Goal: Transaction & Acquisition: Purchase product/service

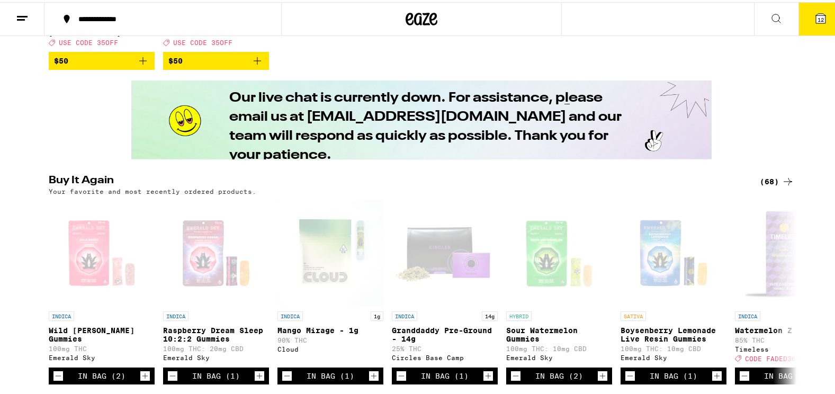
scroll to position [606, 0]
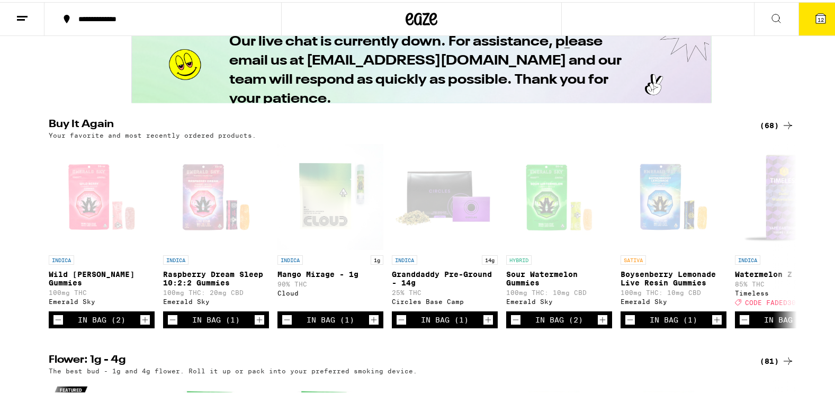
click at [781, 130] on icon at bounding box center [787, 123] width 13 height 13
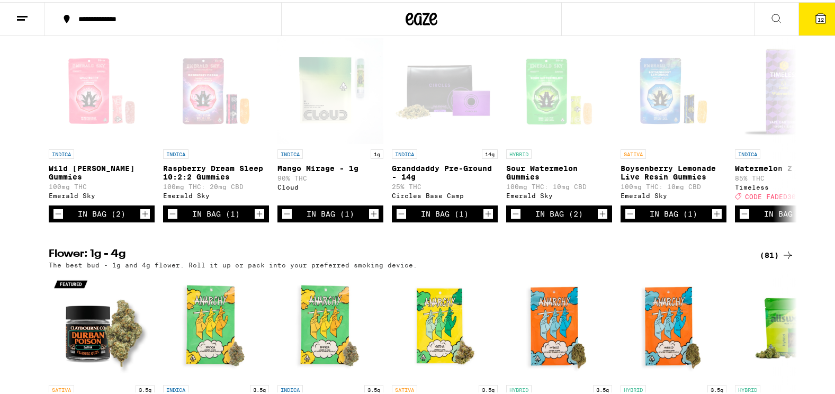
scroll to position [754, 0]
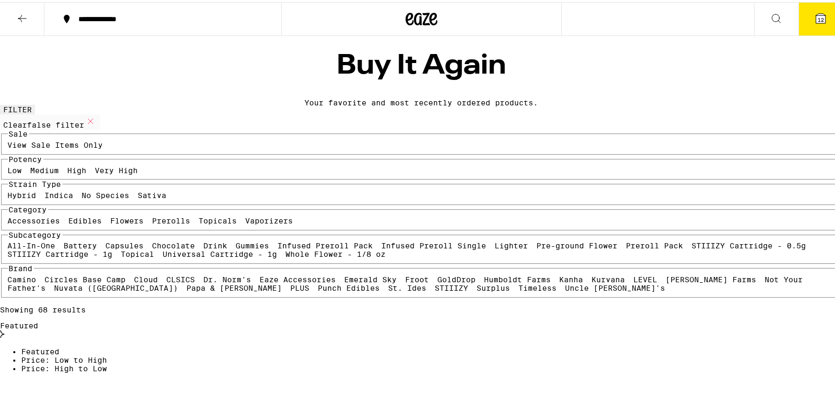
click at [103, 147] on label "View Sale Items Only" at bounding box center [55, 143] width 95 height 8
click at [11, 141] on input "View Sale Items Only" at bounding box center [10, 140] width 1 height 1
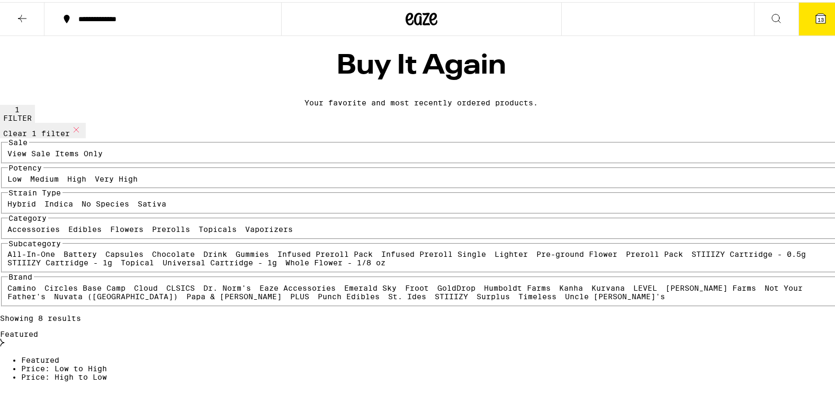
click at [29, 144] on legend "Sale" at bounding box center [18, 140] width 21 height 8
click at [61, 136] on button "Clear 1 filter" at bounding box center [43, 128] width 86 height 15
checkbox input "false"
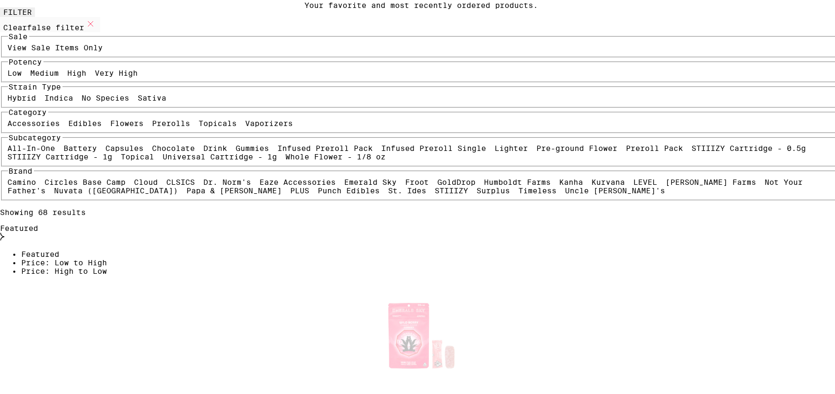
scroll to position [134, 0]
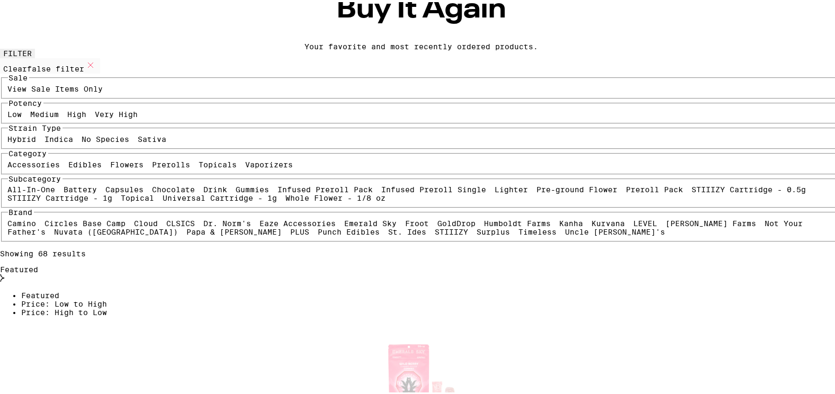
scroll to position [60, 0]
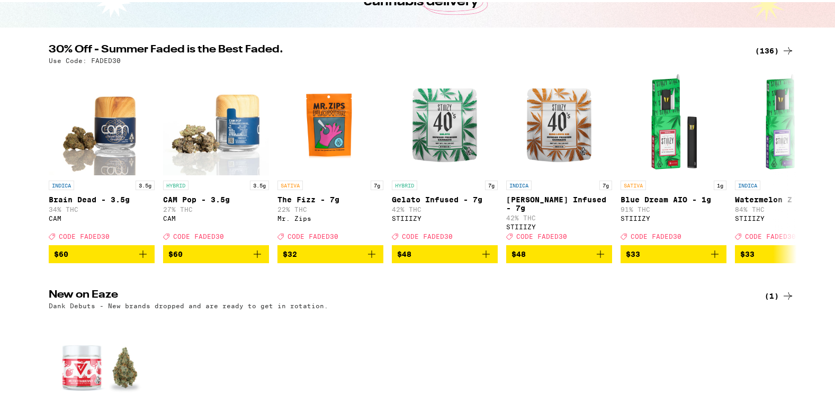
scroll to position [127, 0]
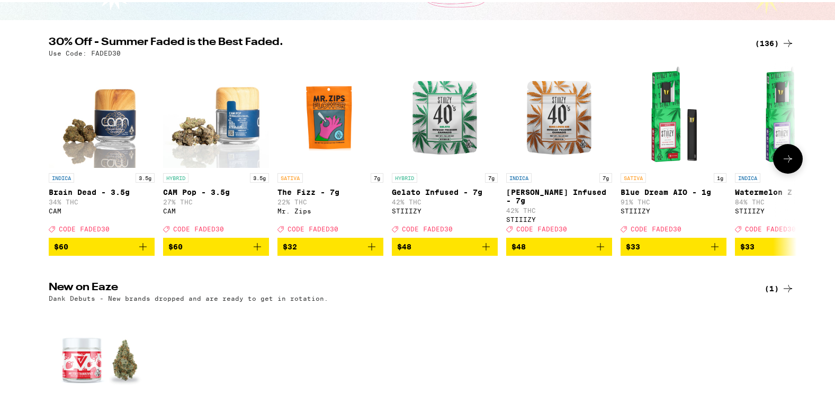
click at [785, 163] on icon at bounding box center [787, 156] width 13 height 13
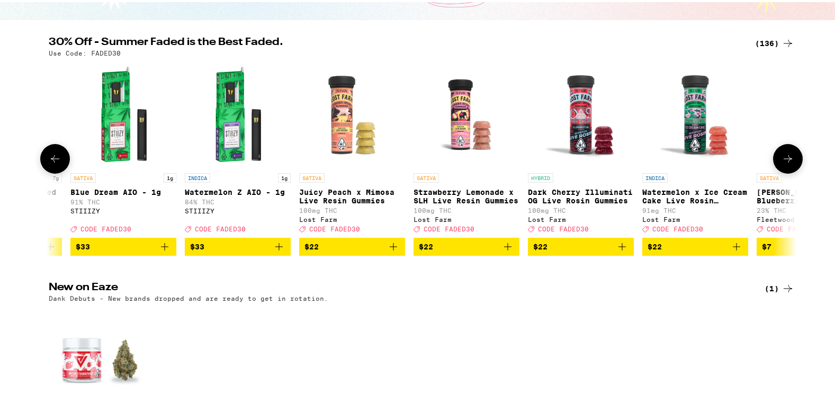
scroll to position [0, 630]
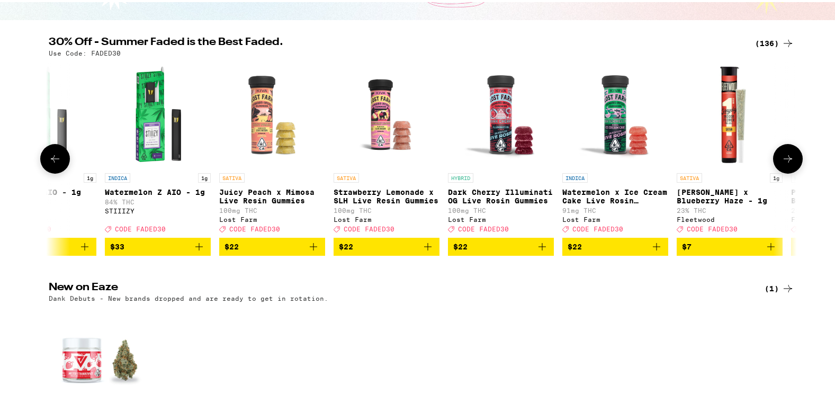
click at [784, 160] on icon at bounding box center [787, 156] width 8 height 7
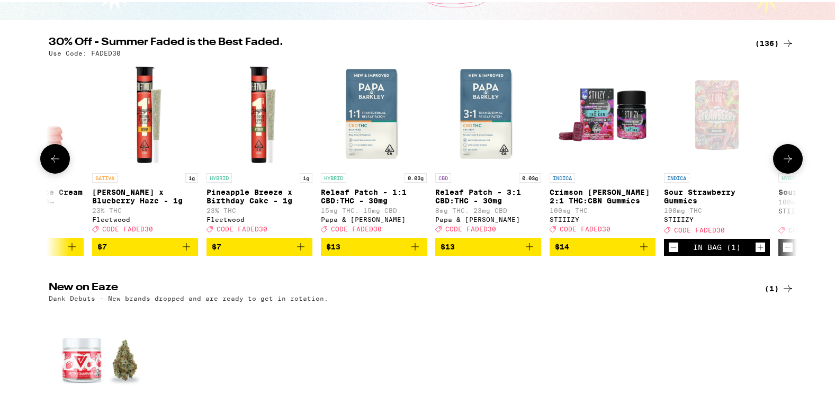
scroll to position [0, 1260]
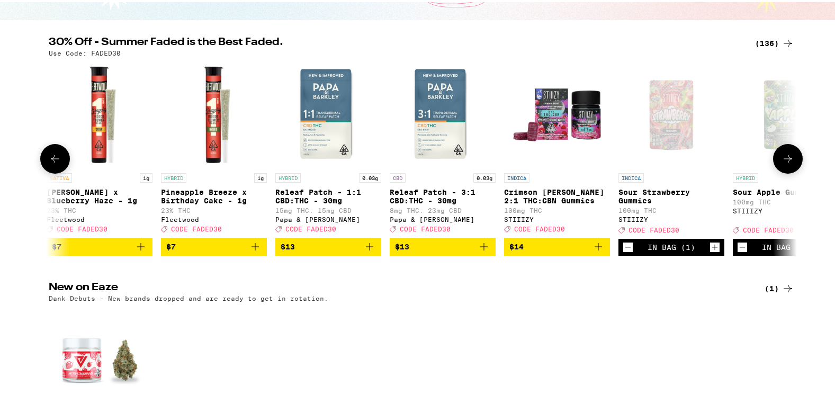
click at [781, 163] on icon at bounding box center [787, 156] width 13 height 13
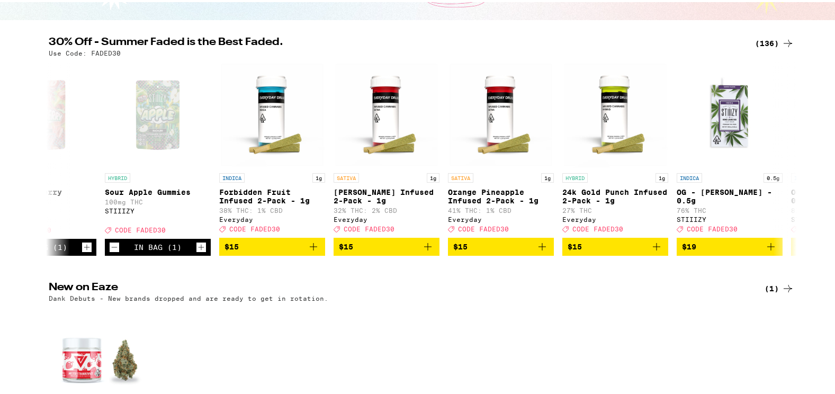
scroll to position [0, 1890]
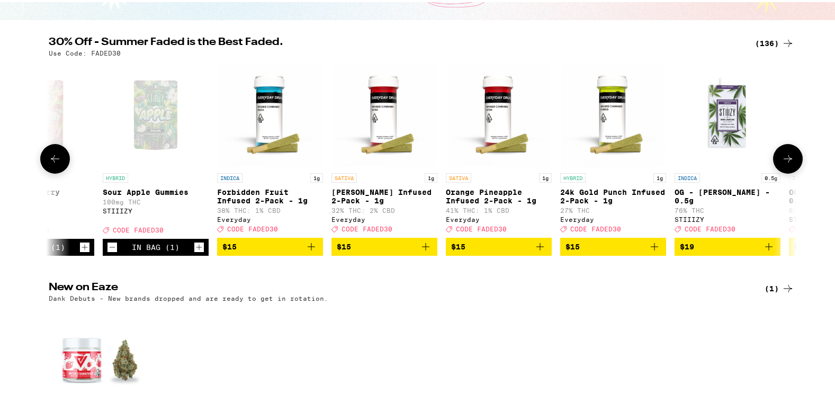
click at [310, 248] on icon "Add to bag" at bounding box center [311, 244] width 7 height 7
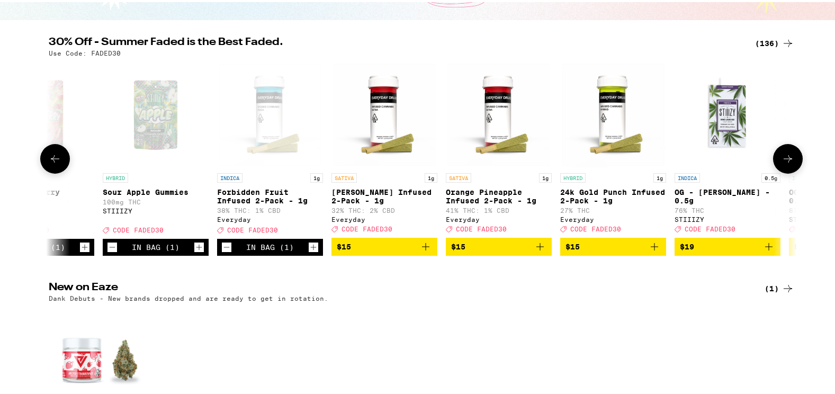
click at [782, 163] on icon at bounding box center [787, 156] width 13 height 13
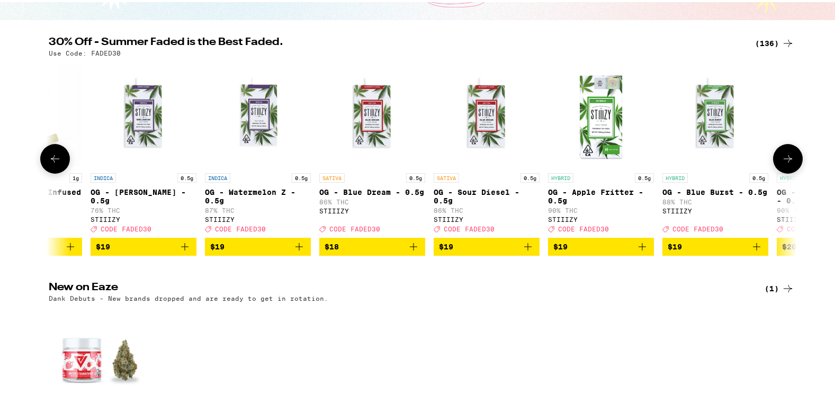
scroll to position [0, 2519]
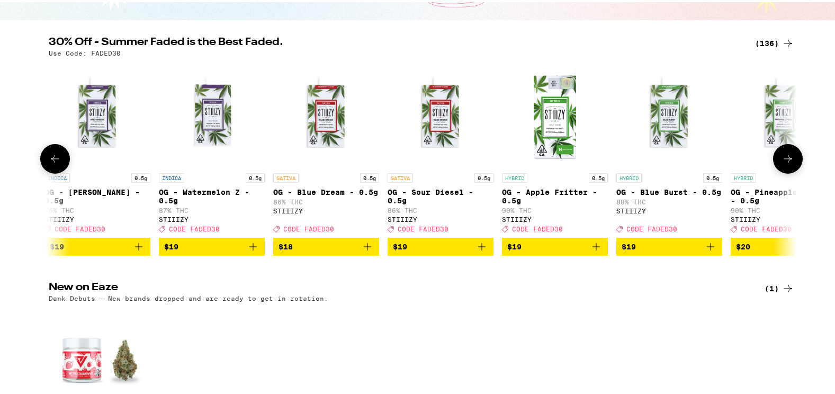
click at [781, 163] on icon at bounding box center [787, 156] width 13 height 13
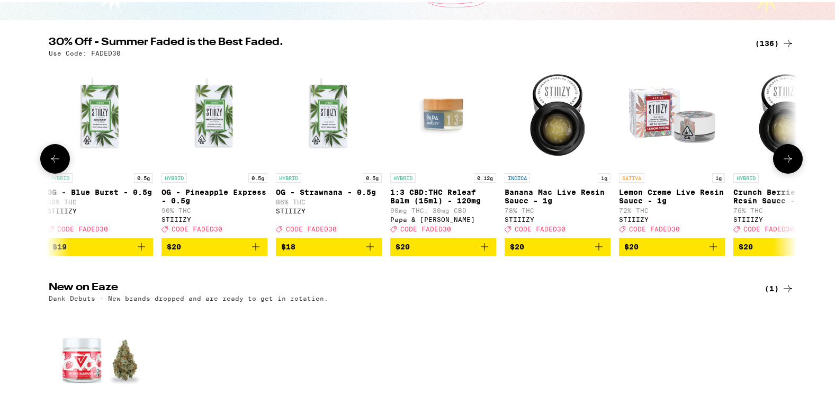
scroll to position [0, 3149]
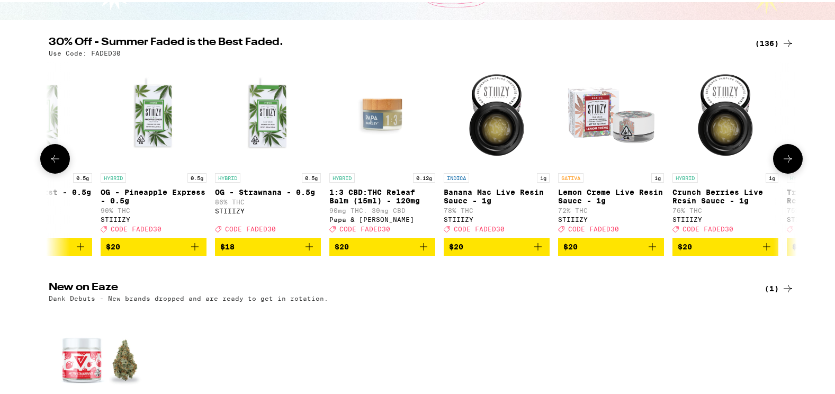
click at [781, 163] on icon at bounding box center [787, 156] width 13 height 13
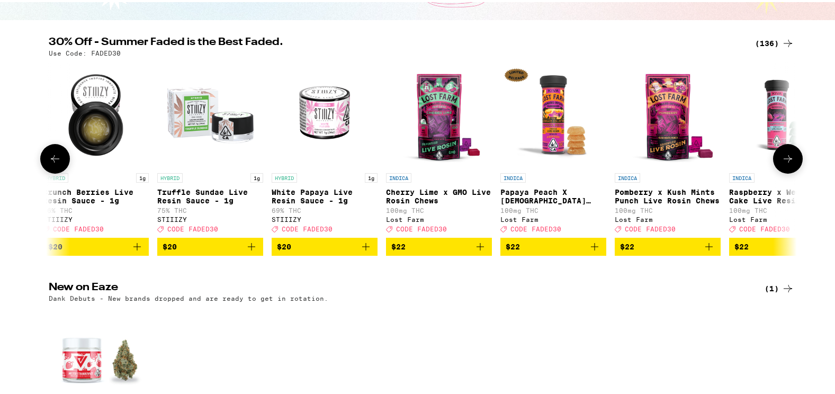
scroll to position [0, 3779]
click at [781, 163] on icon at bounding box center [787, 156] width 13 height 13
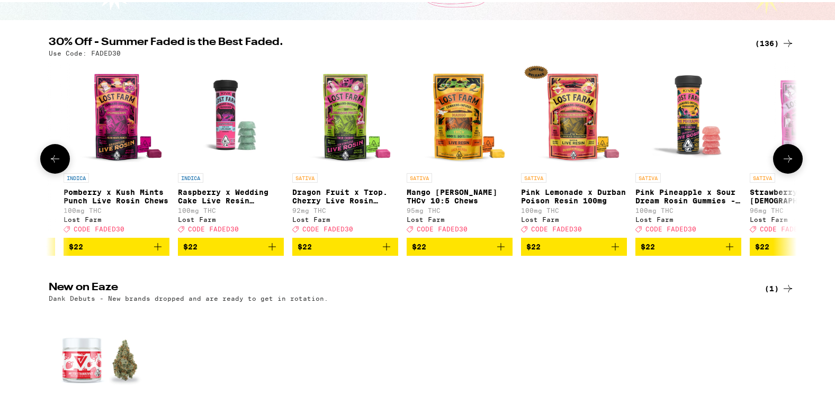
scroll to position [0, 4409]
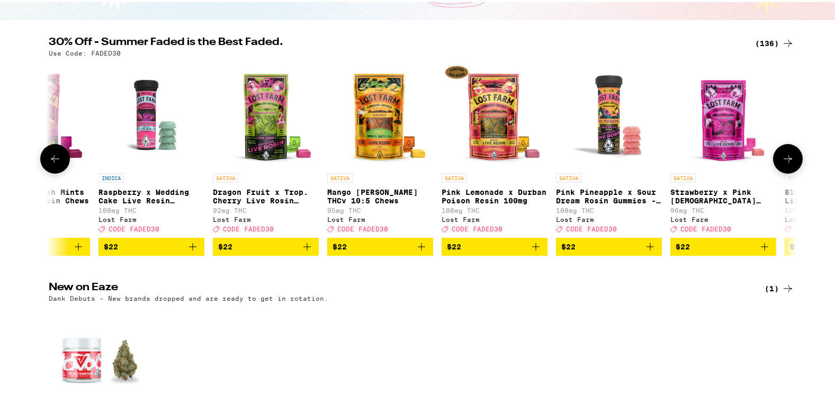
click at [781, 163] on icon at bounding box center [787, 156] width 13 height 13
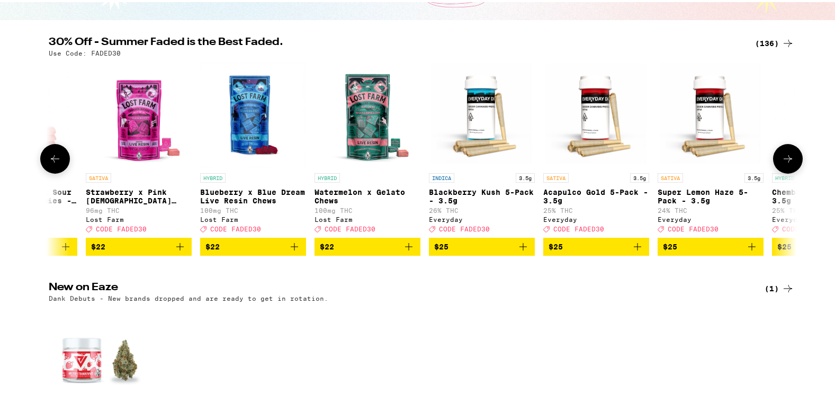
scroll to position [0, 5039]
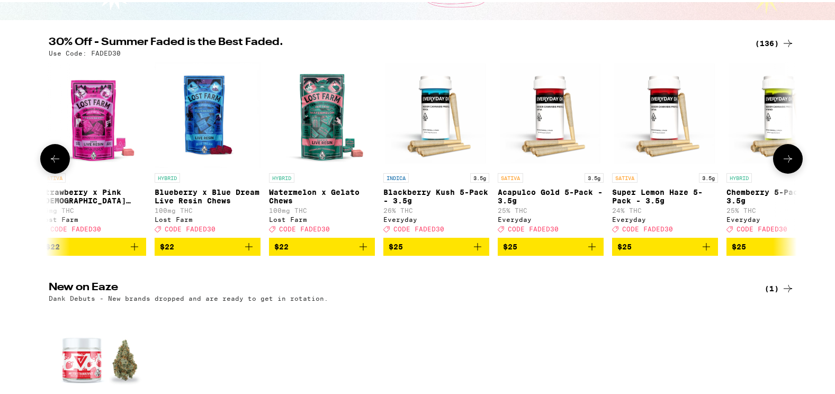
click at [781, 163] on icon at bounding box center [787, 156] width 13 height 13
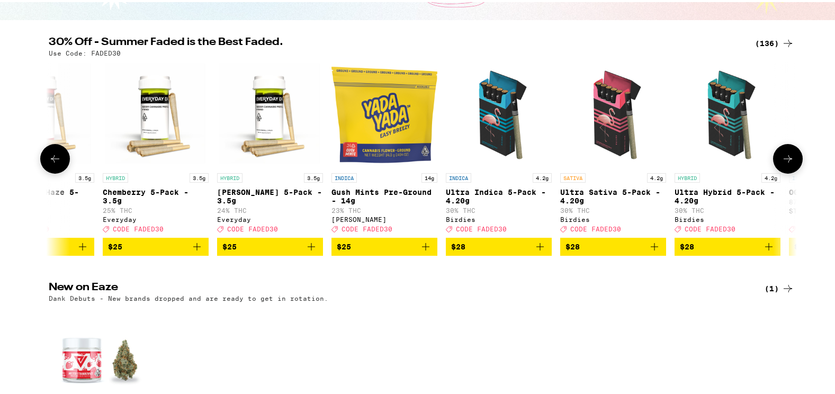
scroll to position [0, 5669]
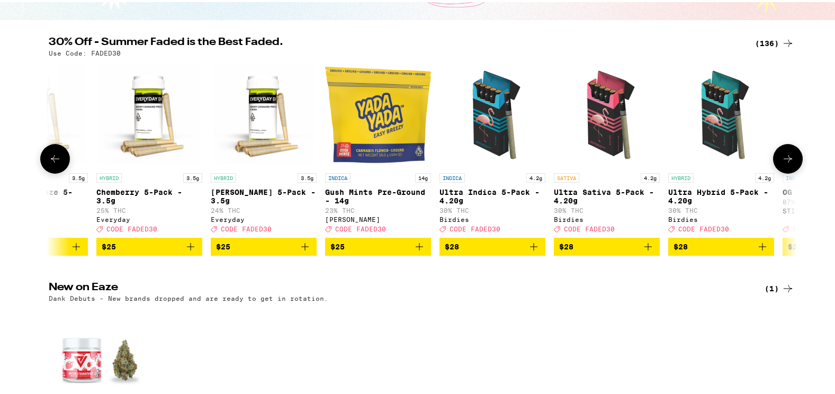
click at [781, 163] on icon at bounding box center [787, 156] width 13 height 13
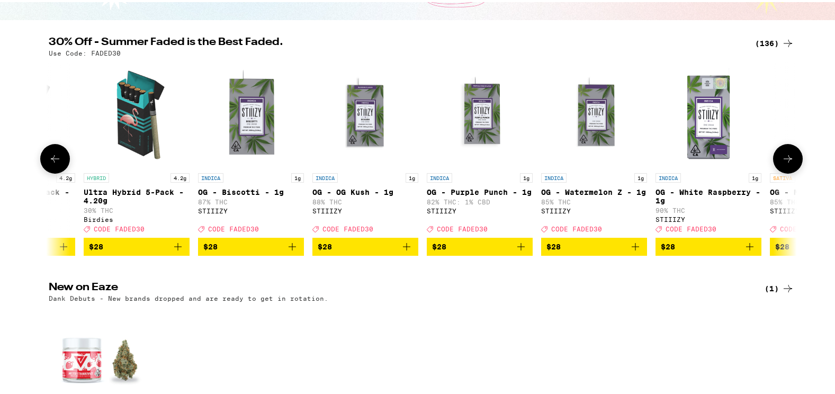
scroll to position [0, 6298]
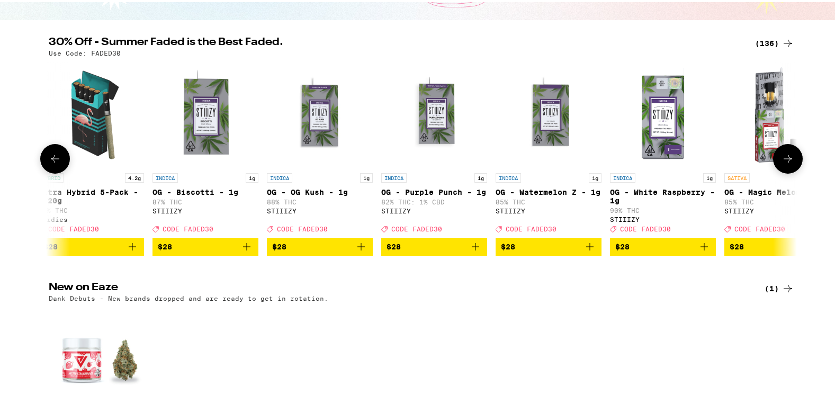
click at [781, 163] on icon at bounding box center [787, 156] width 13 height 13
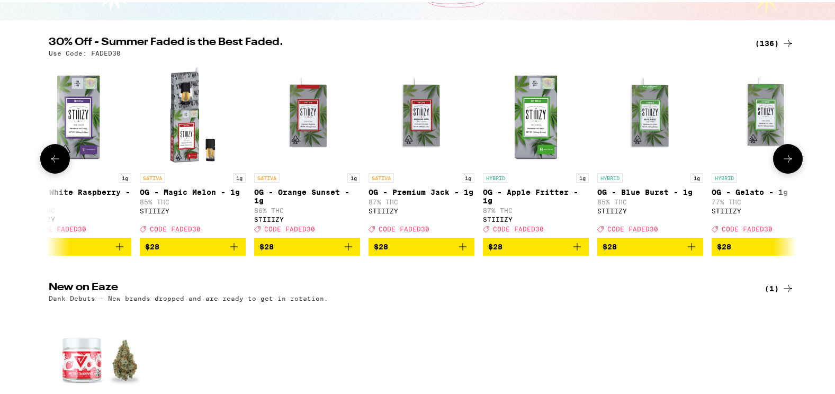
scroll to position [0, 6928]
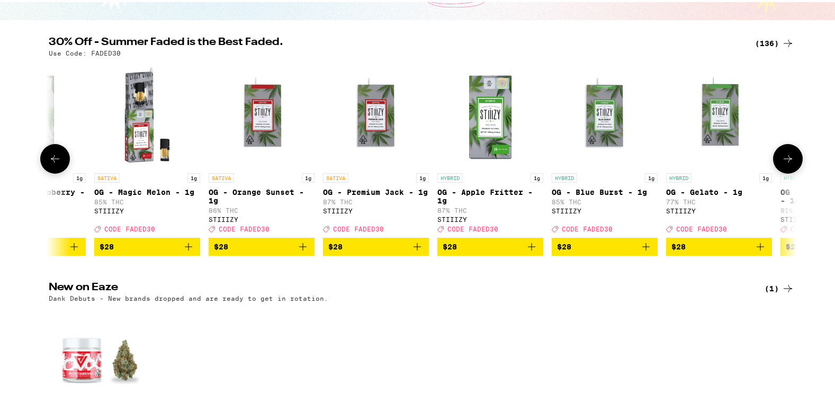
click at [781, 163] on icon at bounding box center [787, 156] width 13 height 13
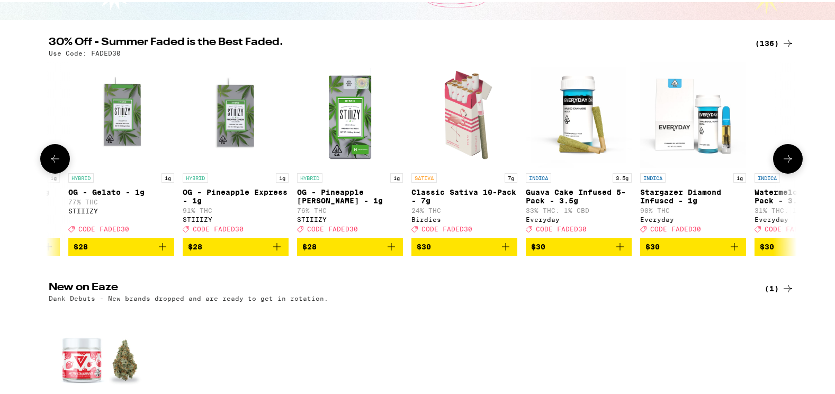
scroll to position [0, 7558]
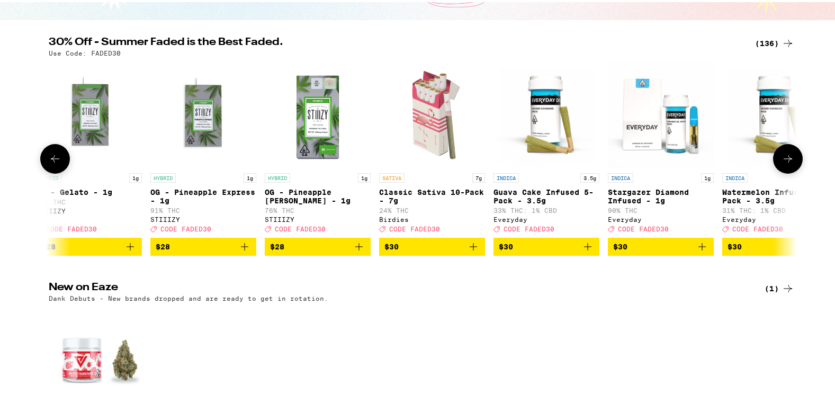
click at [781, 163] on icon at bounding box center [787, 156] width 13 height 13
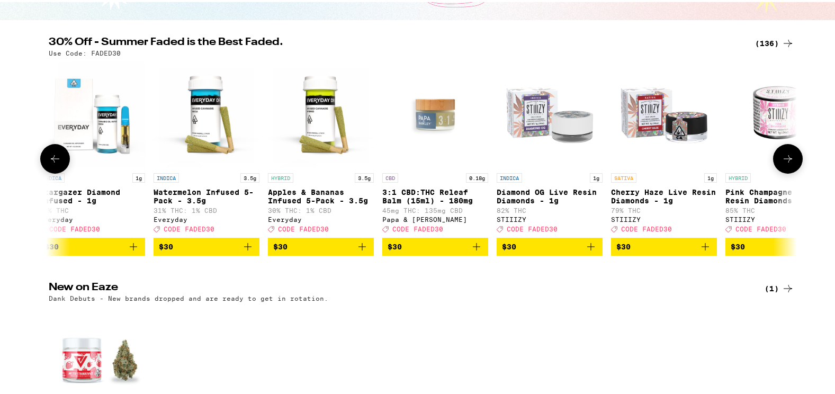
scroll to position [0, 8188]
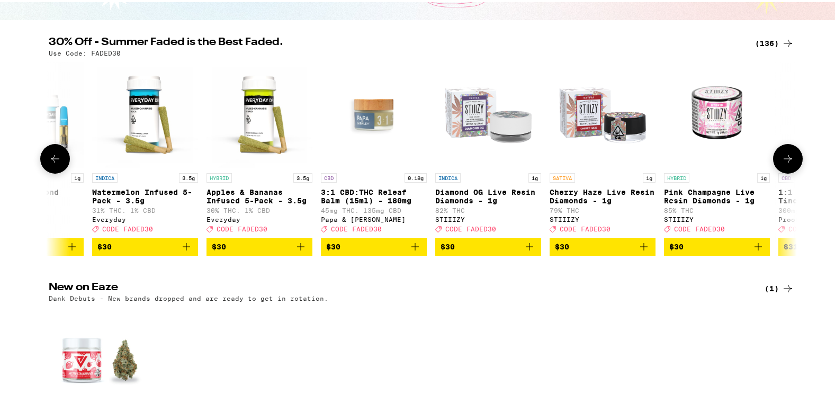
click at [781, 163] on icon at bounding box center [787, 156] width 13 height 13
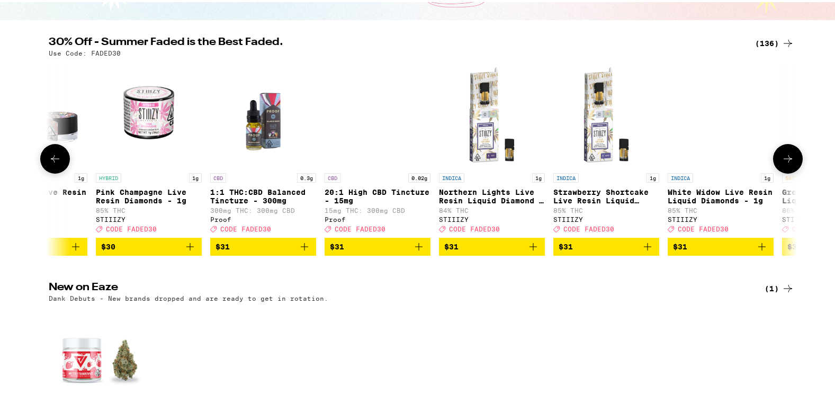
scroll to position [0, 8818]
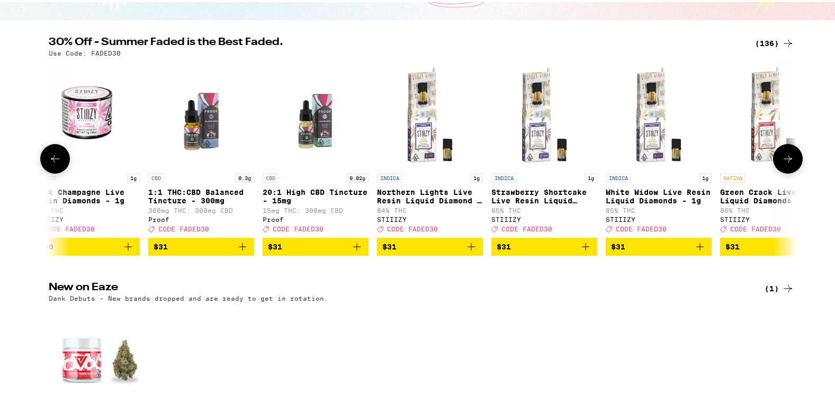
click at [781, 163] on icon at bounding box center [787, 156] width 13 height 13
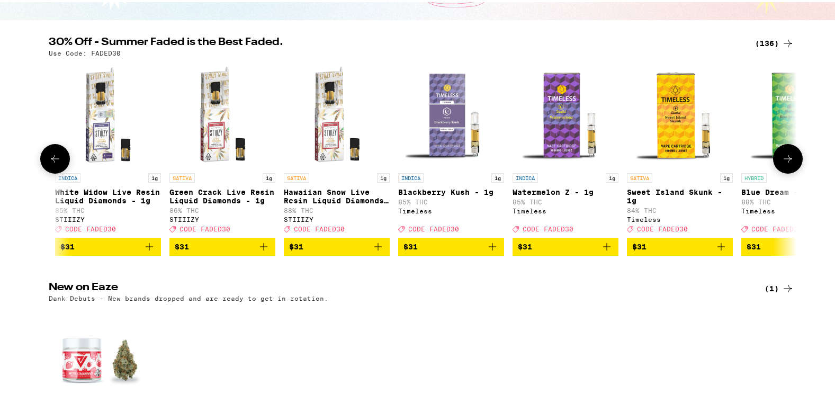
scroll to position [0, 9448]
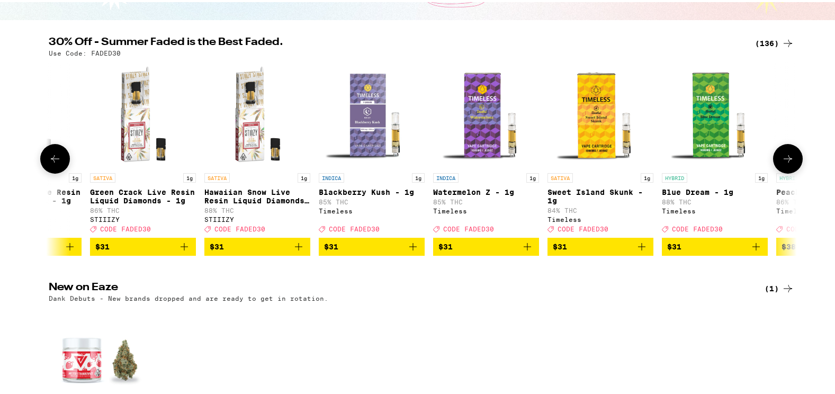
click at [781, 163] on icon at bounding box center [787, 156] width 13 height 13
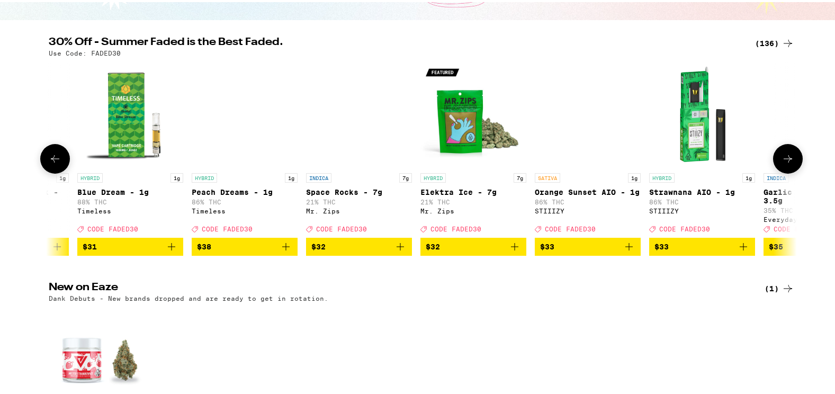
scroll to position [0, 10078]
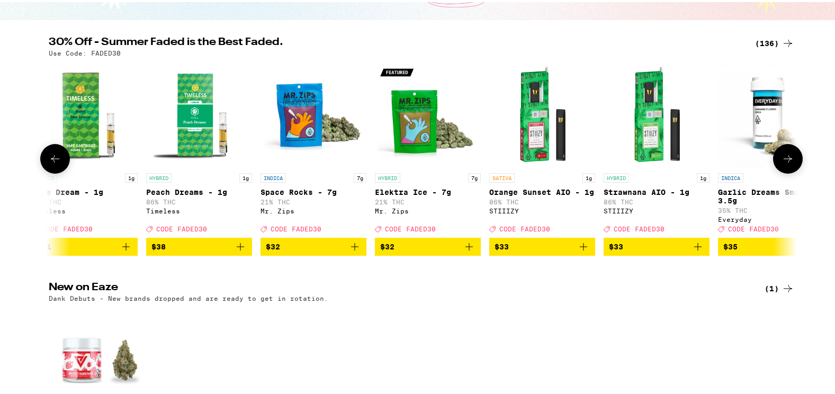
click at [781, 163] on icon at bounding box center [787, 156] width 13 height 13
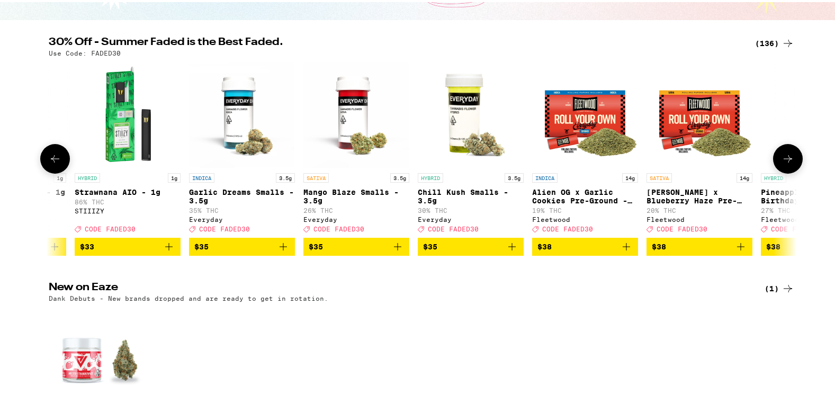
scroll to position [0, 10707]
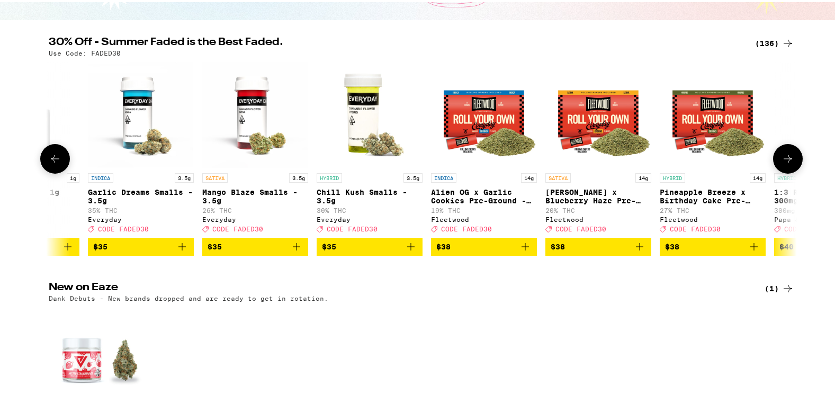
click at [781, 163] on icon at bounding box center [787, 156] width 13 height 13
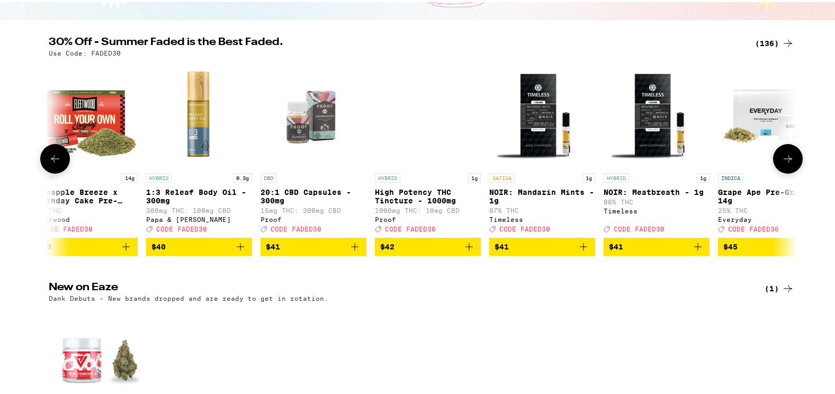
scroll to position [0, 11337]
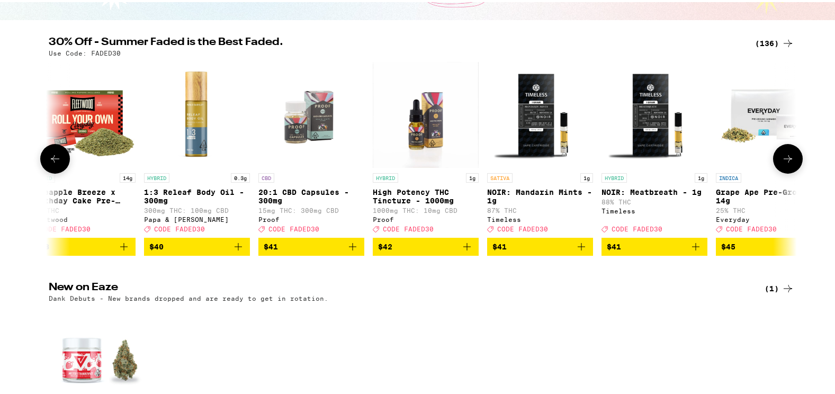
click at [781, 163] on icon at bounding box center [787, 156] width 13 height 13
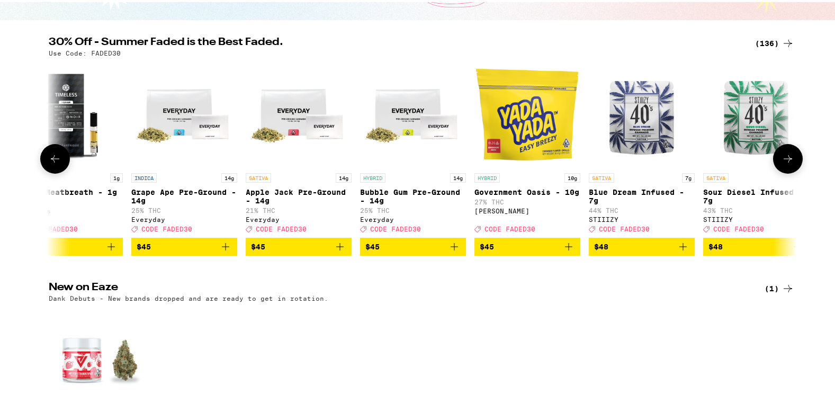
scroll to position [0, 11967]
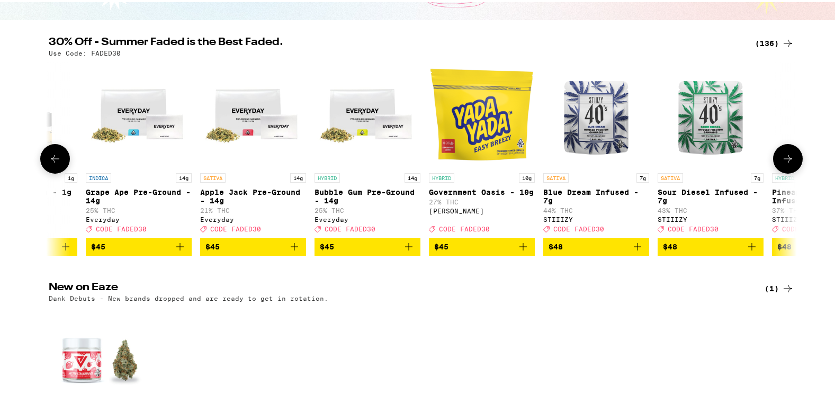
click at [781, 163] on icon at bounding box center [787, 156] width 13 height 13
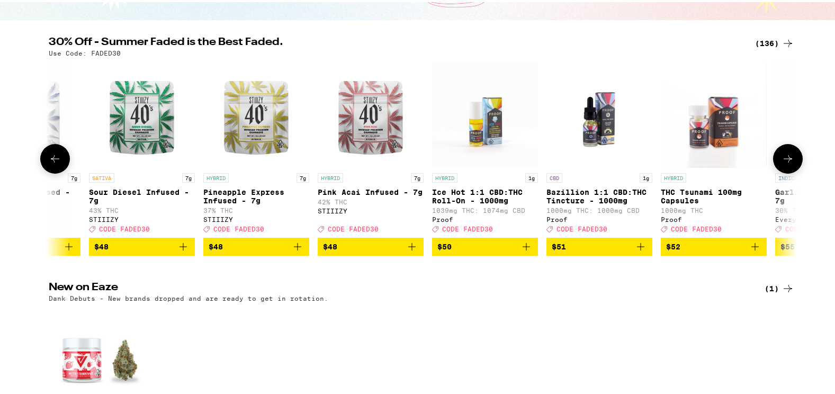
scroll to position [0, 12597]
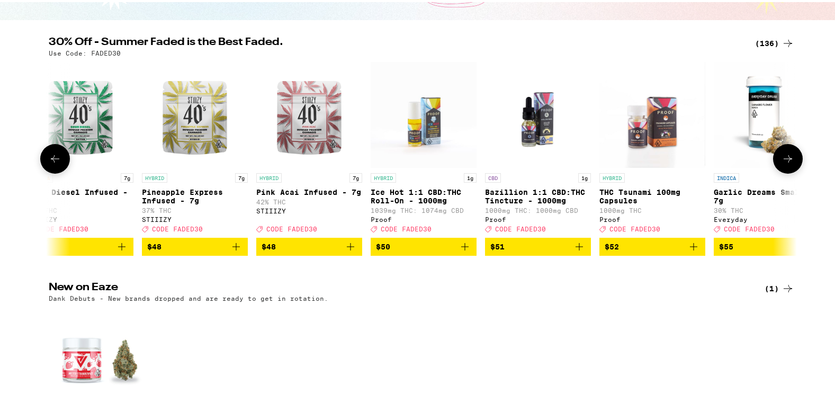
click at [785, 160] on icon at bounding box center [787, 156] width 8 height 7
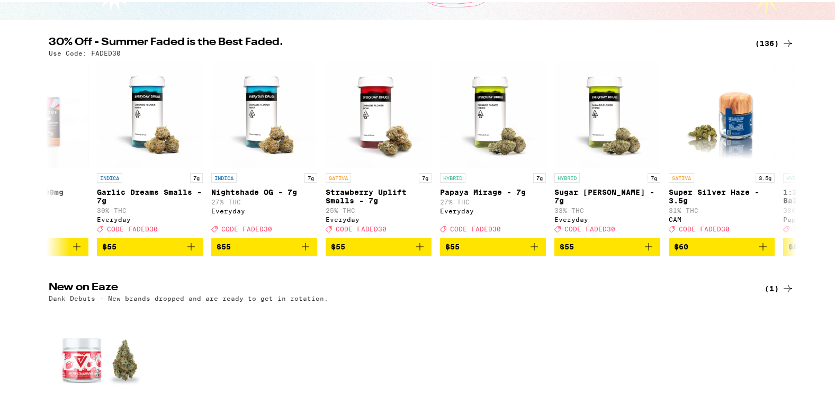
scroll to position [0, 13227]
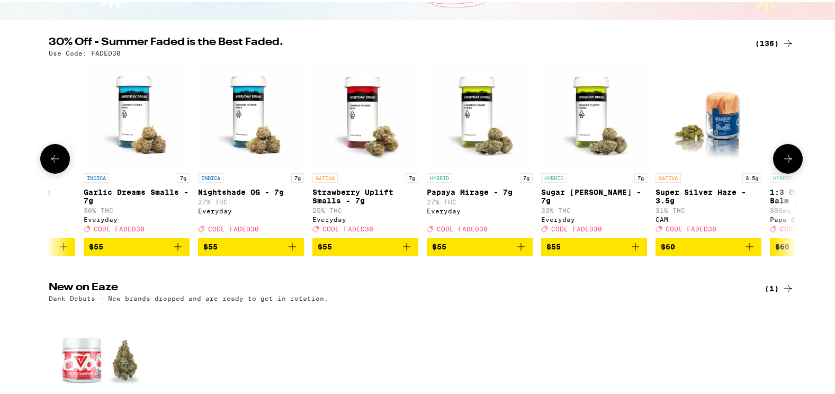
click at [781, 163] on icon at bounding box center [787, 156] width 13 height 13
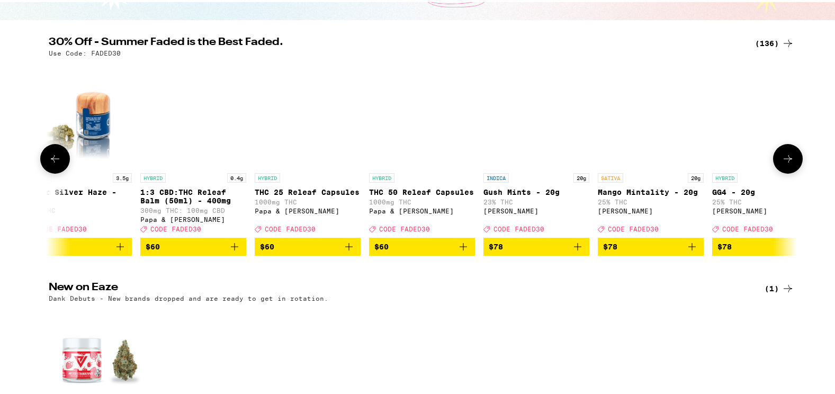
scroll to position [0, 13857]
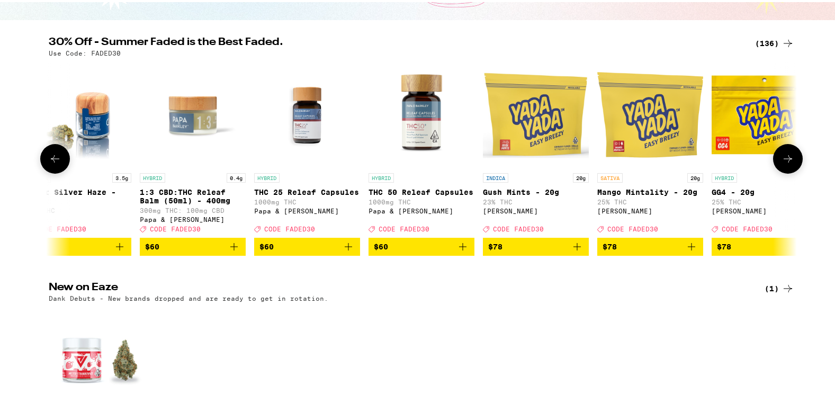
click at [792, 171] on button at bounding box center [788, 157] width 30 height 30
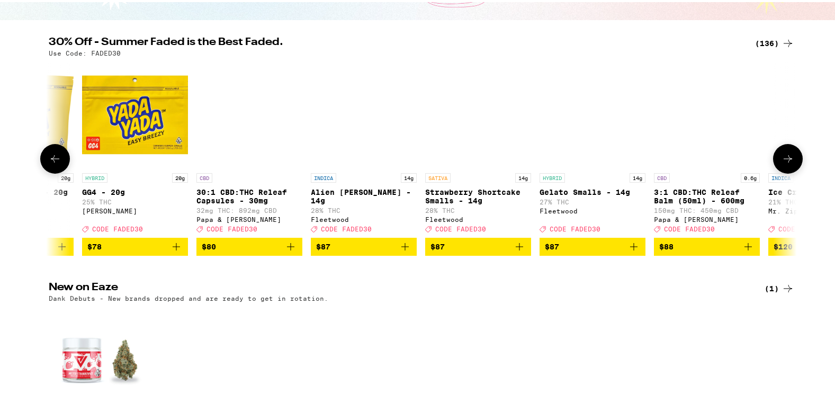
scroll to position [0, 14487]
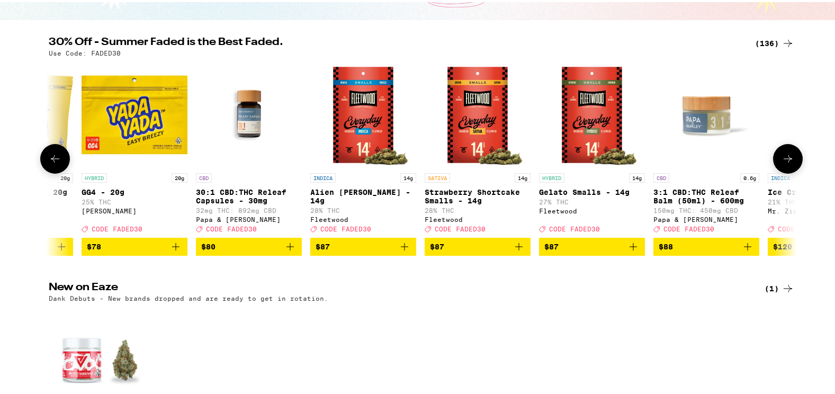
click at [781, 163] on icon at bounding box center [787, 156] width 13 height 13
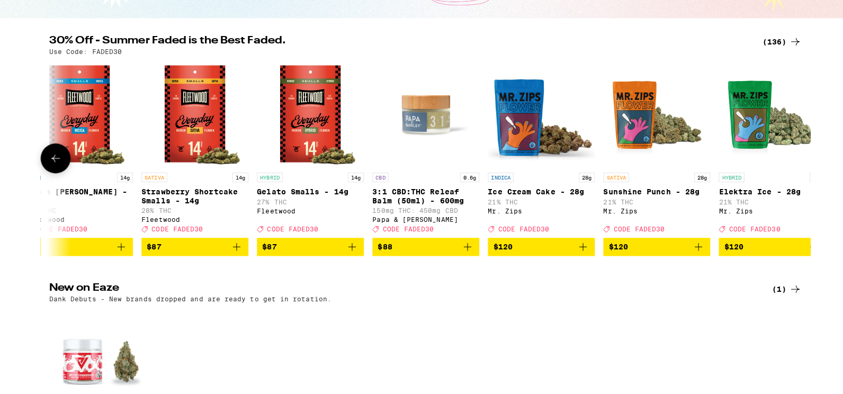
scroll to position [0, 14803]
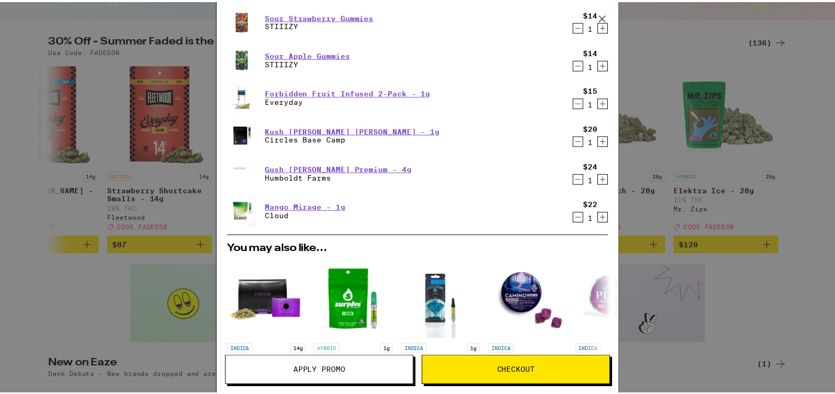
scroll to position [244, 0]
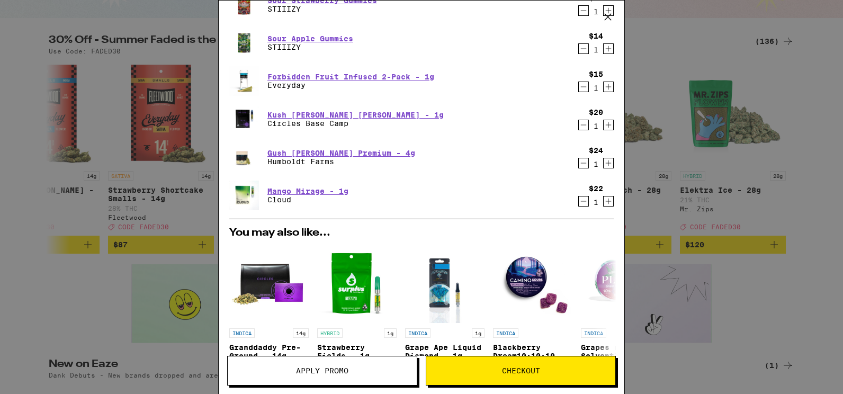
click at [579, 169] on icon "Decrement" at bounding box center [584, 163] width 10 height 13
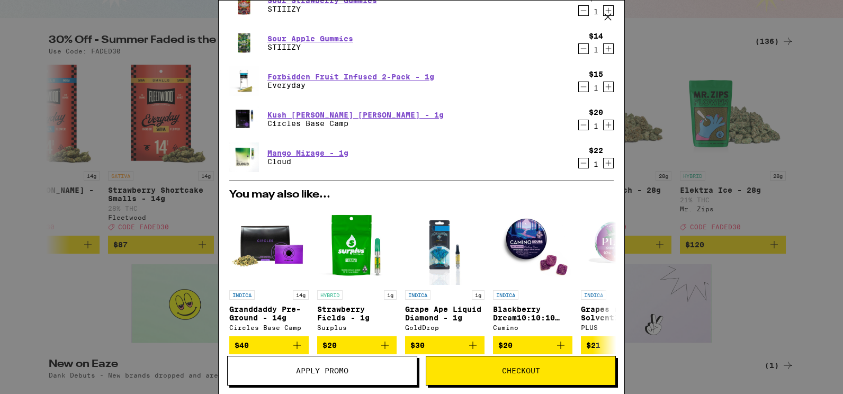
click at [313, 369] on span "Apply Promo" at bounding box center [322, 370] width 52 height 7
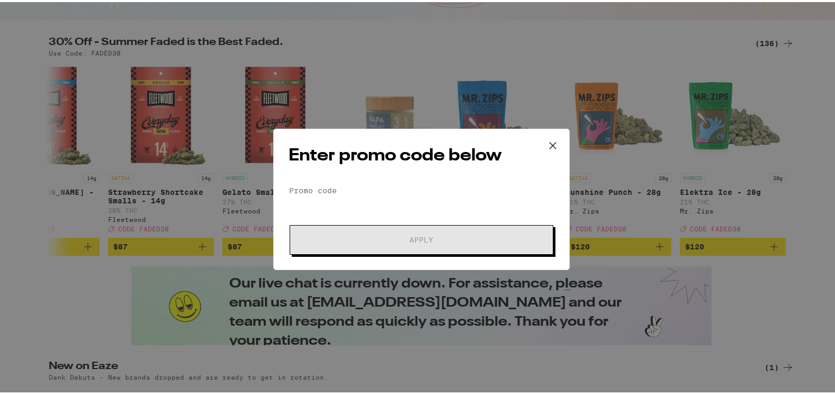
click at [321, 179] on div "Enter promo code below Promo Code Apply" at bounding box center [421, 196] width 296 height 141
click at [318, 189] on input "Promo Code" at bounding box center [421, 188] width 266 height 16
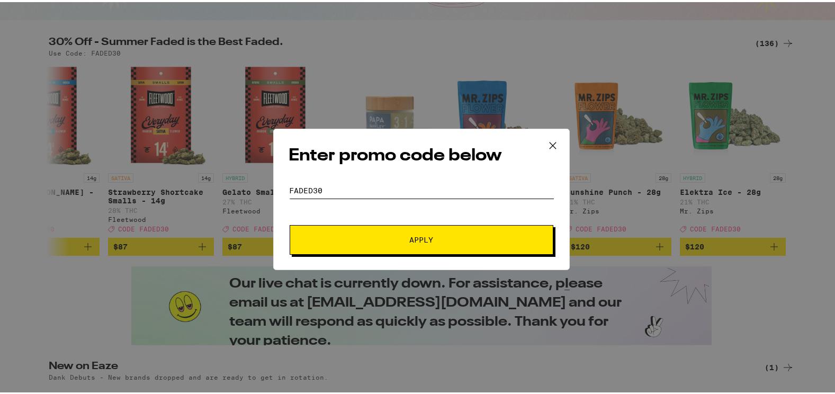
type input "FADED30"
click at [432, 232] on button "Apply" at bounding box center [422, 238] width 264 height 30
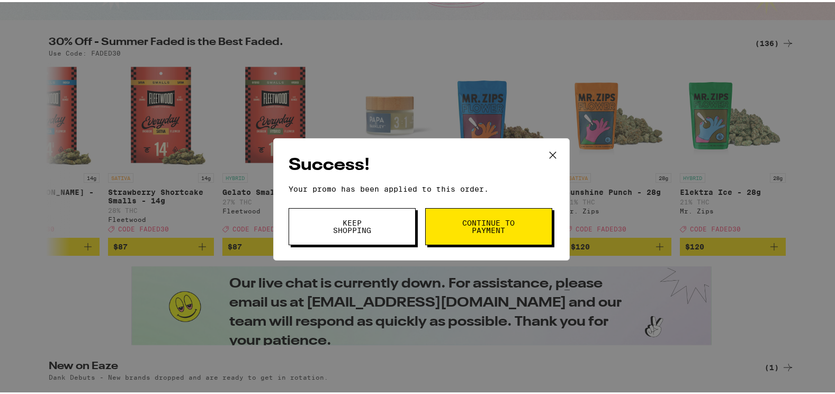
click at [485, 215] on button "Continue to payment" at bounding box center [488, 224] width 127 height 37
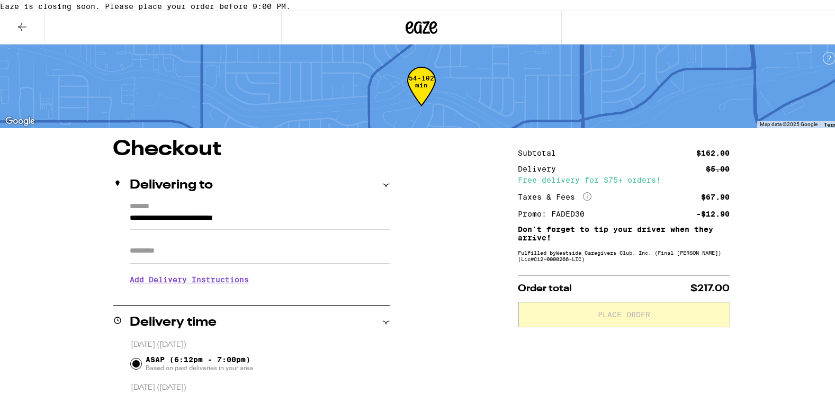
click at [20, 31] on icon at bounding box center [22, 25] width 13 height 13
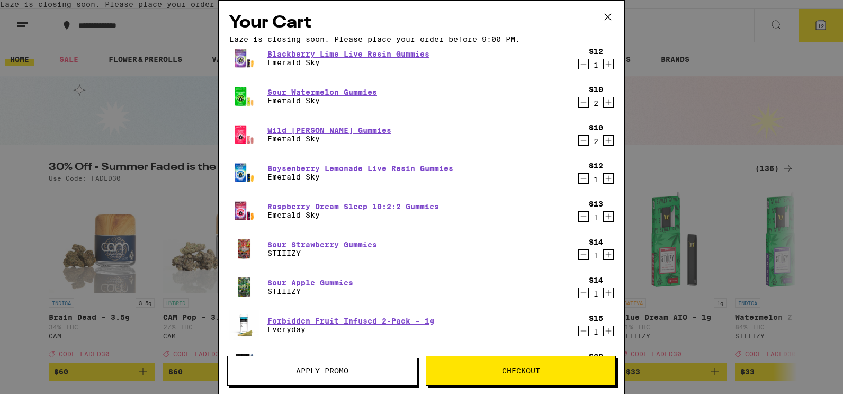
click at [581, 64] on icon "Decrement" at bounding box center [584, 64] width 6 height 0
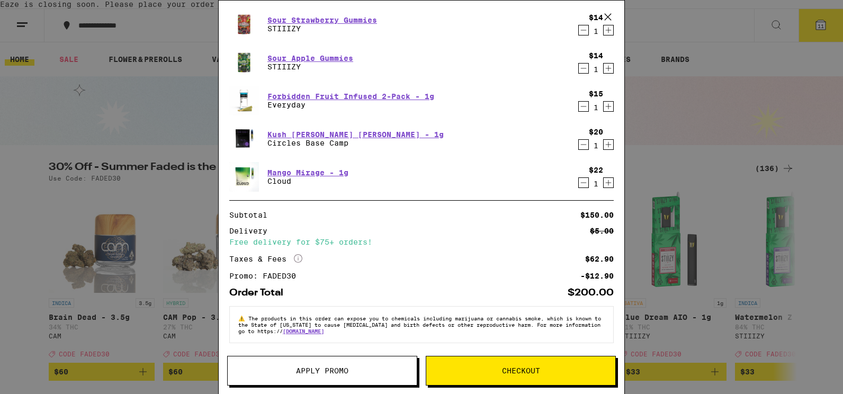
scroll to position [216, 0]
click at [579, 179] on icon "Decrement" at bounding box center [584, 182] width 10 height 13
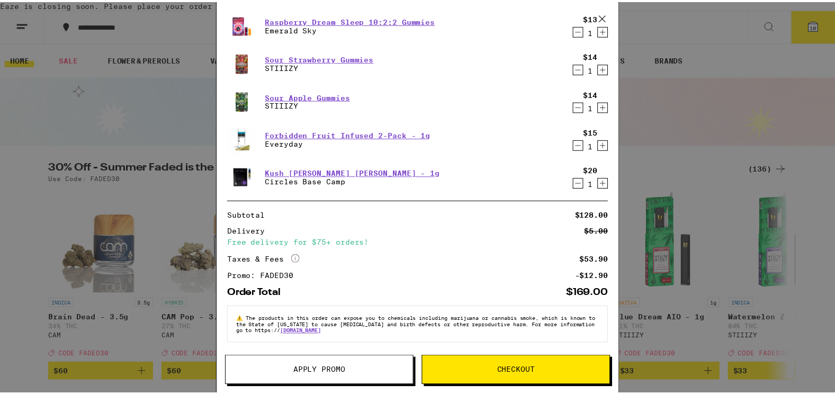
scroll to position [178, 0]
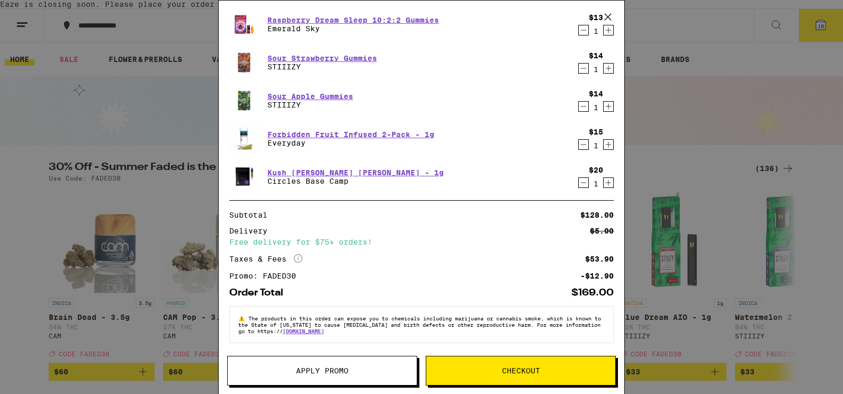
click at [527, 369] on span "Checkout" at bounding box center [521, 370] width 38 height 7
